Goal: Check status: Check status

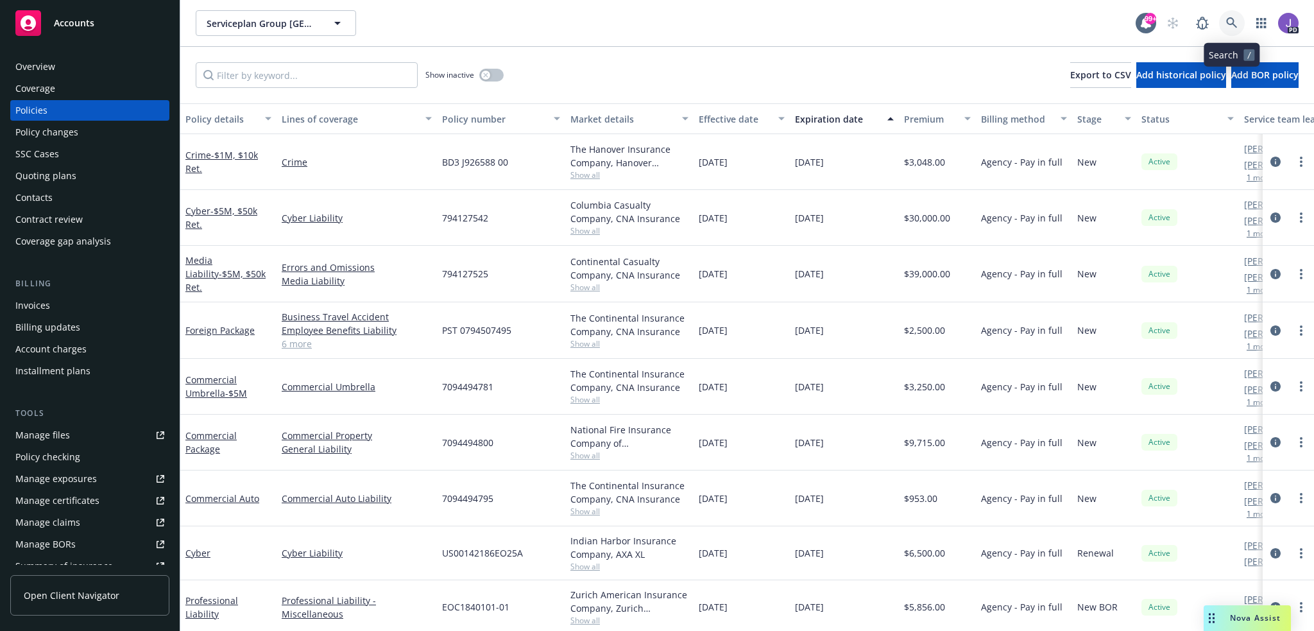
click at [1236, 24] on icon at bounding box center [1233, 23] width 12 height 12
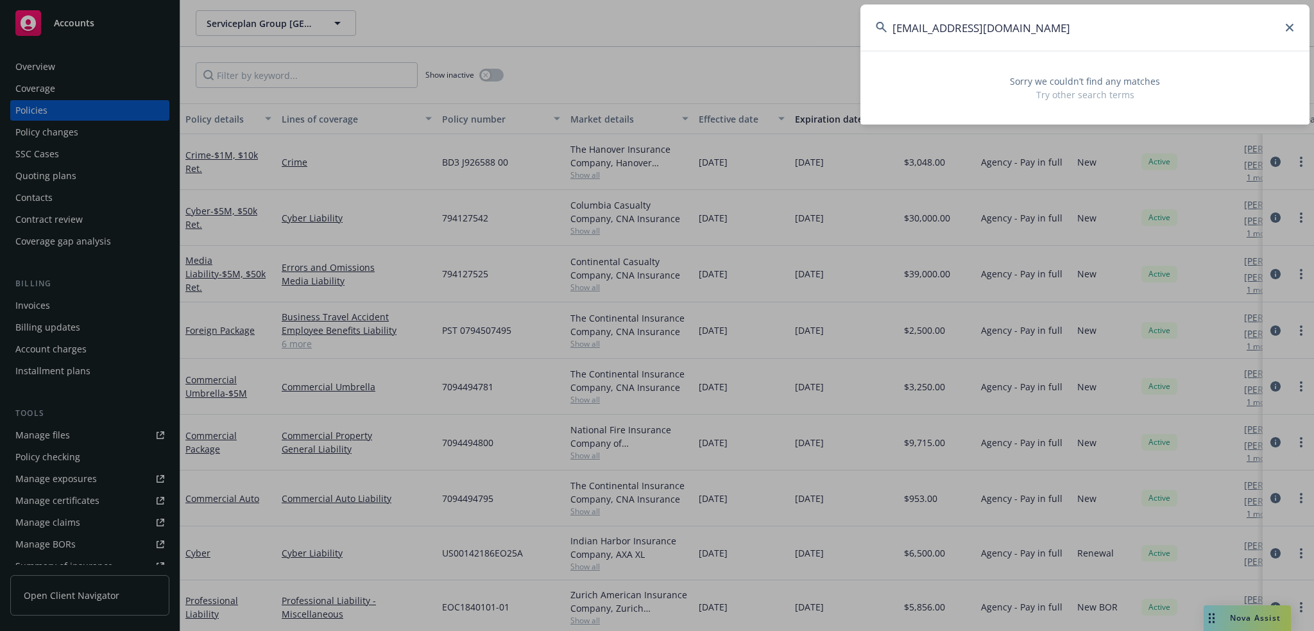
drag, startPoint x: 953, startPoint y: 26, endPoint x: 791, endPoint y: 19, distance: 162.5
click at [791, 19] on div "[EMAIL_ADDRESS][DOMAIN_NAME] Sorry we couldn’t find any matches Try other searc…" at bounding box center [657, 315] width 1314 height 631
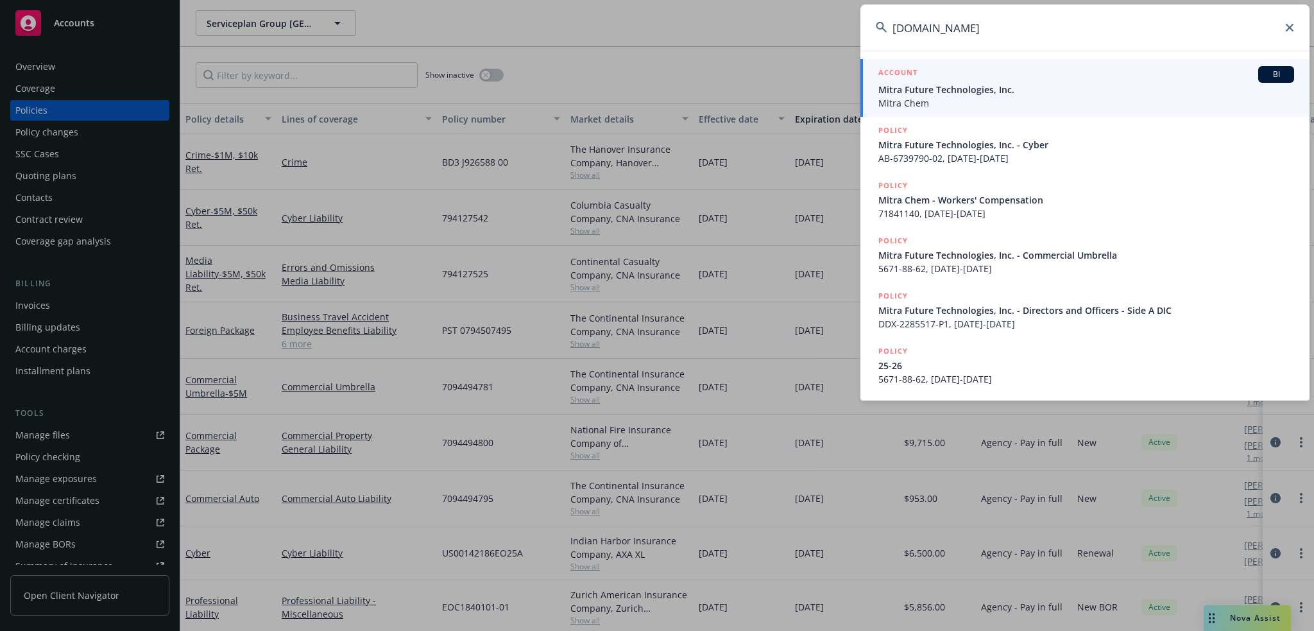
type input "[DOMAIN_NAME]"
click at [951, 89] on span "Mitra Future Technologies, Inc." at bounding box center [1087, 89] width 416 height 13
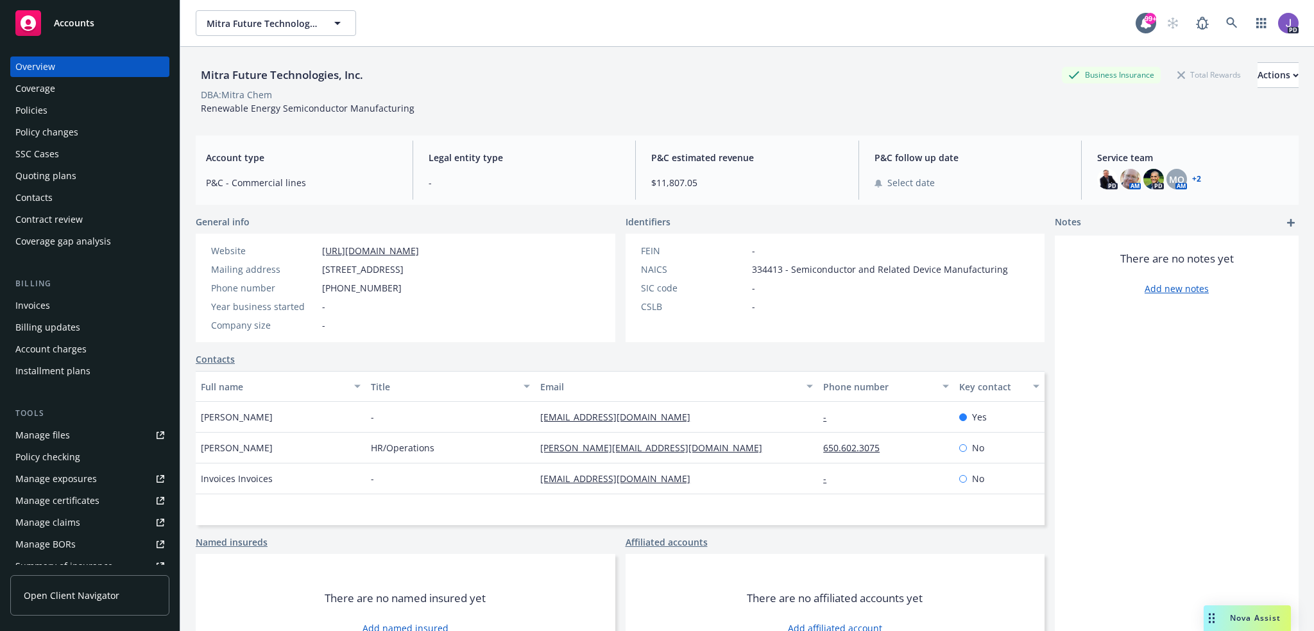
click at [56, 112] on div "Policies" at bounding box center [89, 110] width 149 height 21
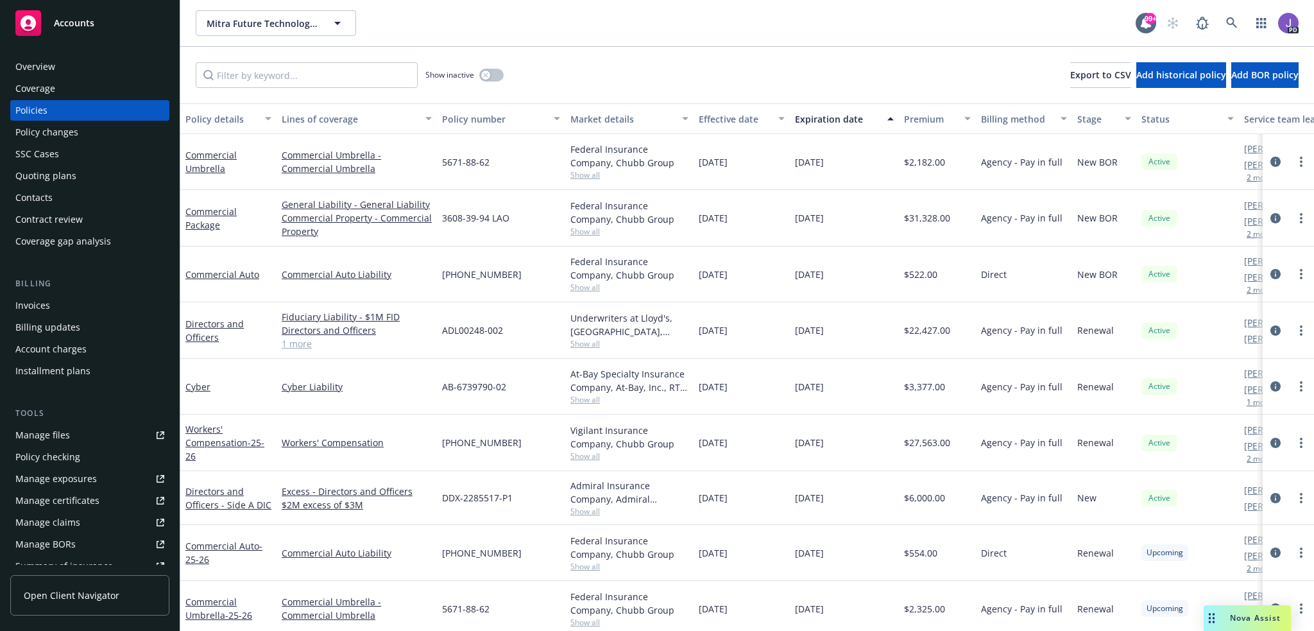
scroll to position [84, 0]
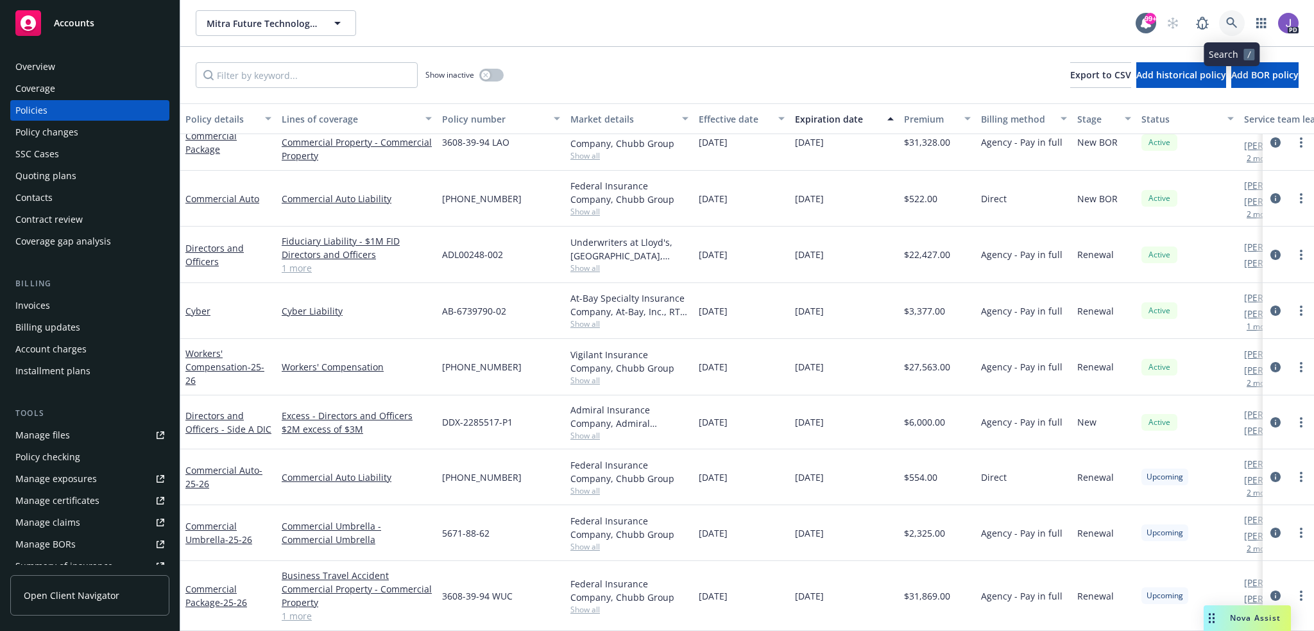
click at [1225, 26] on link at bounding box center [1232, 23] width 26 height 26
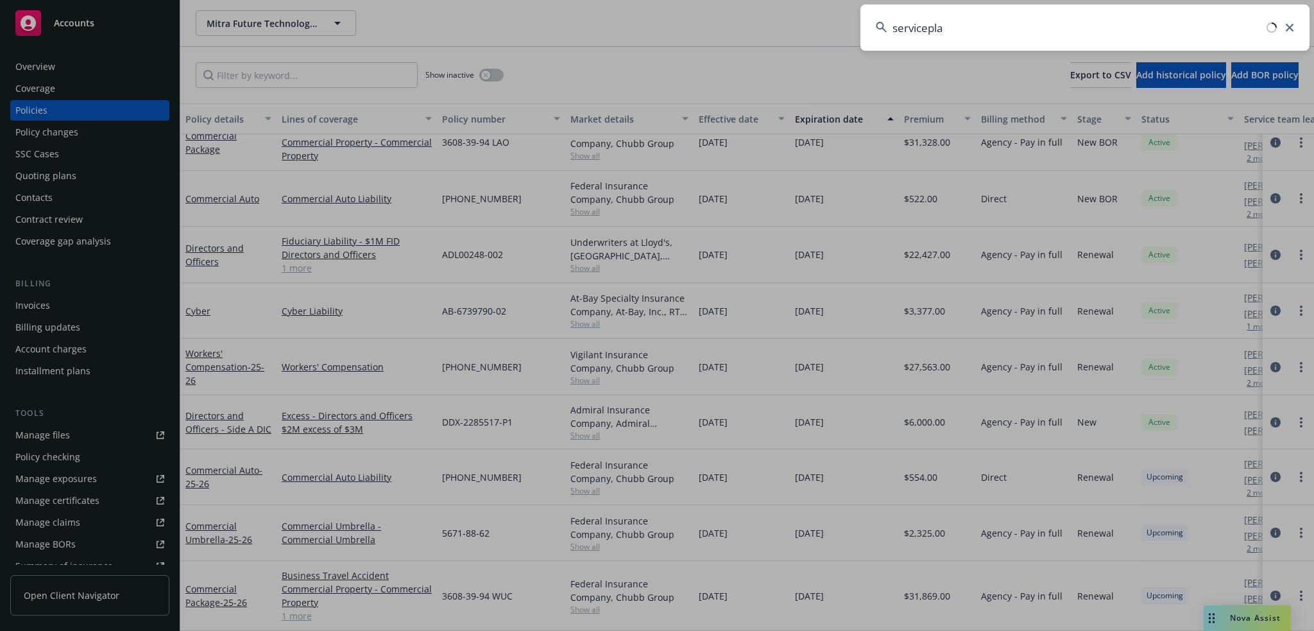
type input "serviceplan"
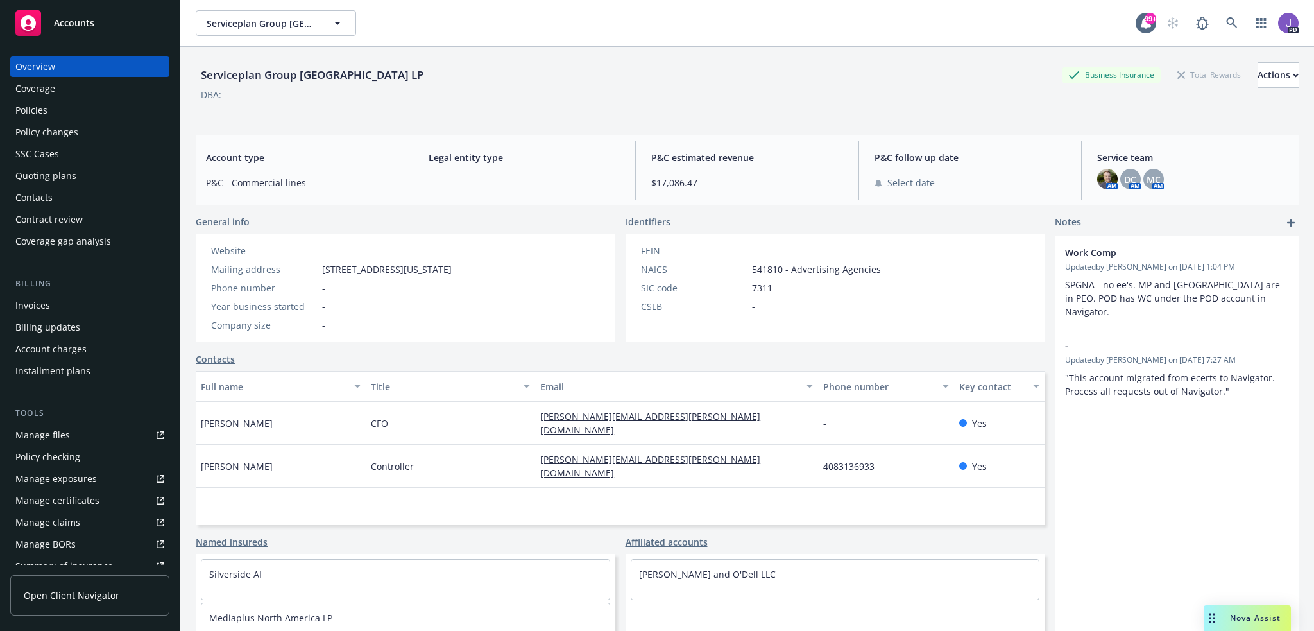
click at [59, 180] on div "Quoting plans" at bounding box center [45, 176] width 61 height 21
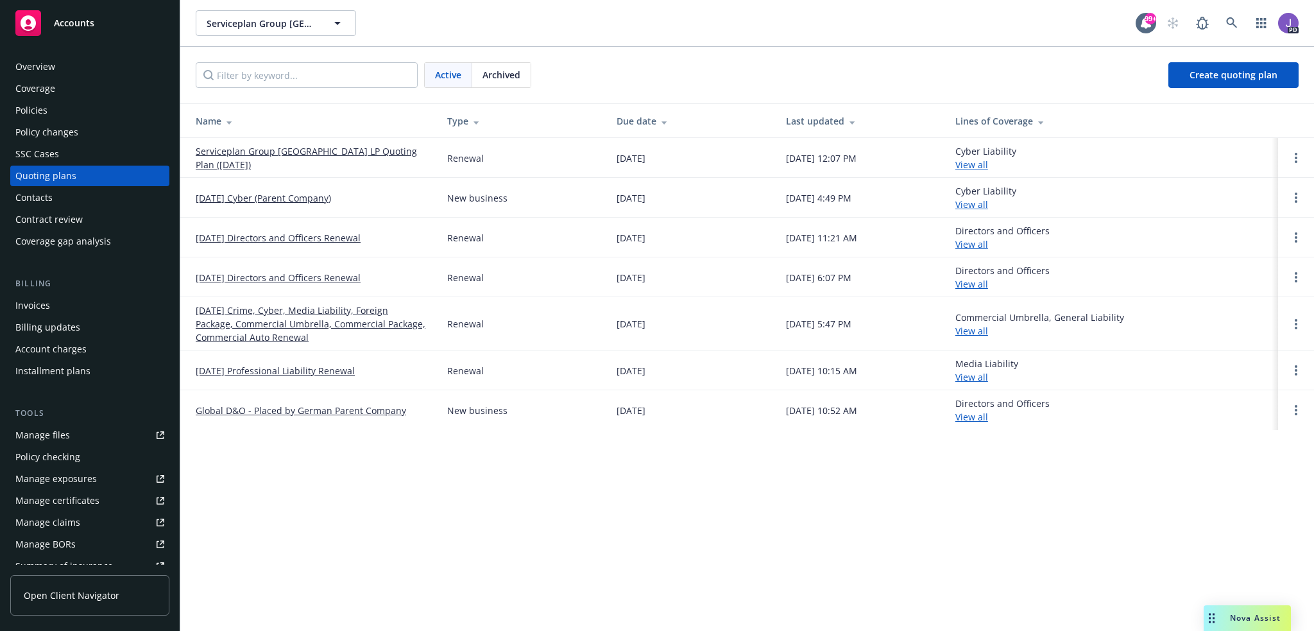
click at [313, 323] on link "09/24/25 Crime, Cyber, Media Liability, Foreign Package, Commercial Umbrella, C…" at bounding box center [311, 324] width 231 height 40
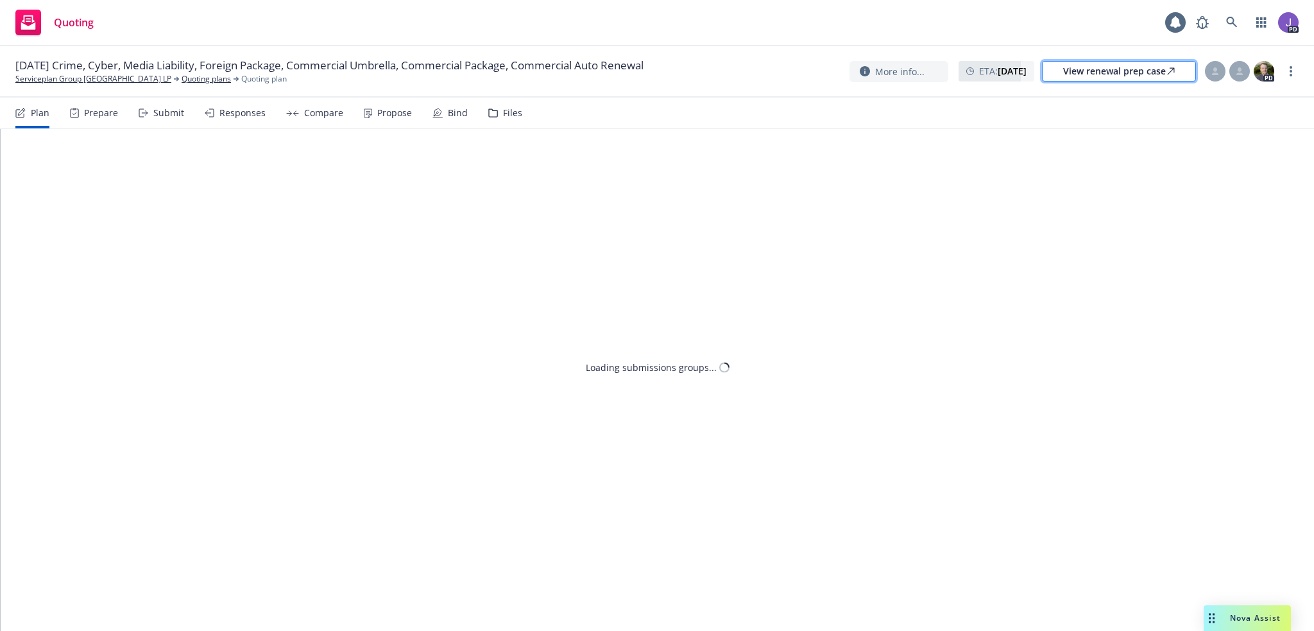
click at [1122, 74] on div "View renewal prep case" at bounding box center [1120, 71] width 112 height 19
